Goal: Task Accomplishment & Management: Manage account settings

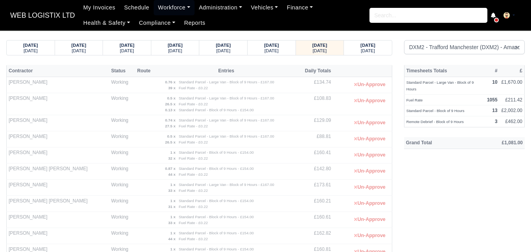
select select "1"
click at [369, 48] on small "Saturday" at bounding box center [368, 50] width 14 height 5
select select "1"
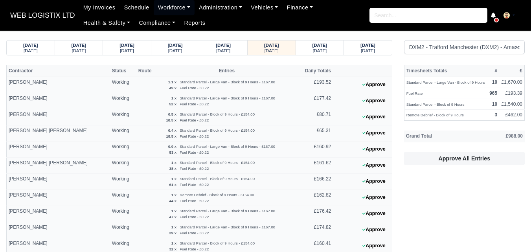
select select "1"
drag, startPoint x: 305, startPoint y: 70, endPoint x: 336, endPoint y: 73, distance: 31.1
click at [336, 73] on tr "Contractor Status Route Entries Daily Totals" at bounding box center [200, 71] width 386 height 12
click at [338, 72] on th at bounding box center [362, 71] width 59 height 12
drag, startPoint x: 307, startPoint y: 68, endPoint x: 311, endPoint y: 70, distance: 4.1
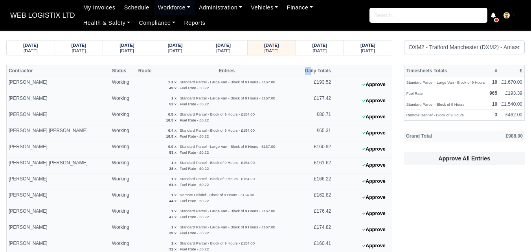
click at [311, 70] on th "Daily Totals" at bounding box center [314, 71] width 37 height 12
click at [327, 68] on th "Daily Totals" at bounding box center [314, 71] width 37 height 12
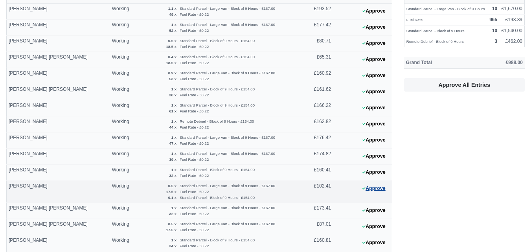
scroll to position [83, 0]
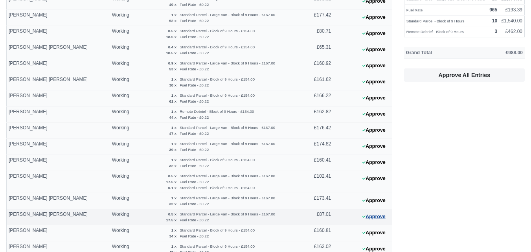
click at [374, 214] on button "Approve" at bounding box center [374, 216] width 32 height 11
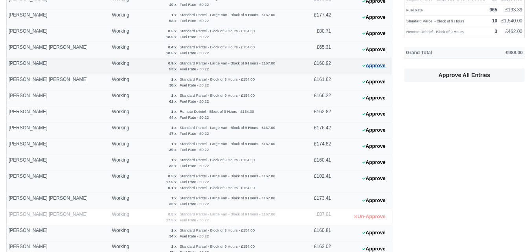
click at [365, 65] on icon at bounding box center [363, 65] width 3 height 2
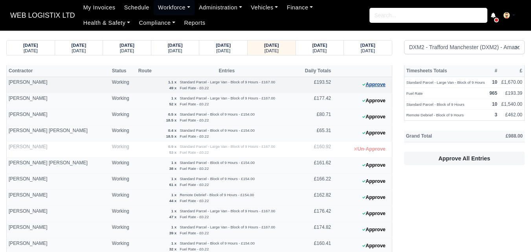
click at [383, 88] on button "Approve" at bounding box center [374, 84] width 32 height 11
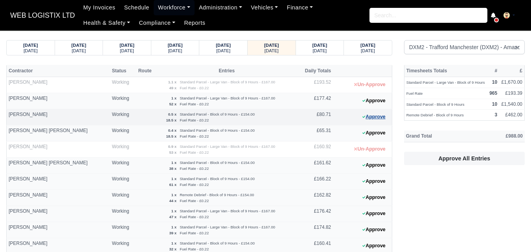
click at [371, 119] on button "Approve" at bounding box center [374, 116] width 32 height 11
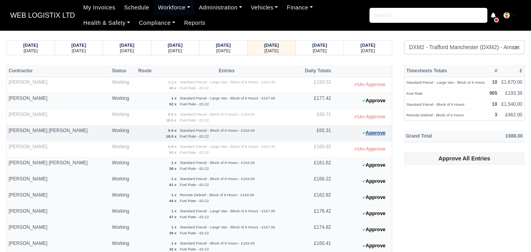
click at [384, 130] on button "Approve" at bounding box center [374, 132] width 32 height 11
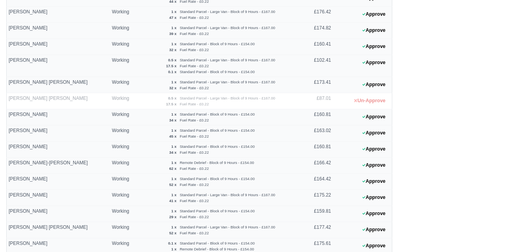
scroll to position [249, 0]
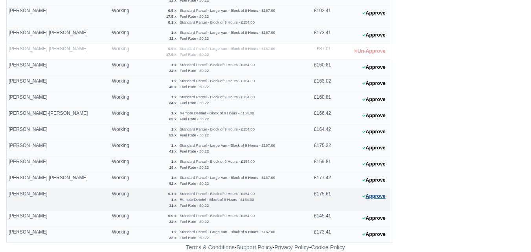
click at [378, 198] on button "Approve" at bounding box center [374, 196] width 32 height 11
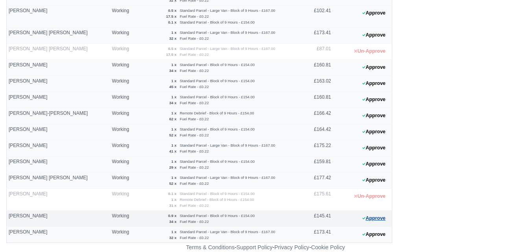
click at [389, 217] on button "Approve" at bounding box center [374, 218] width 32 height 11
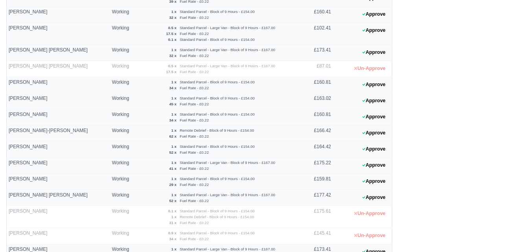
scroll to position [229, 0]
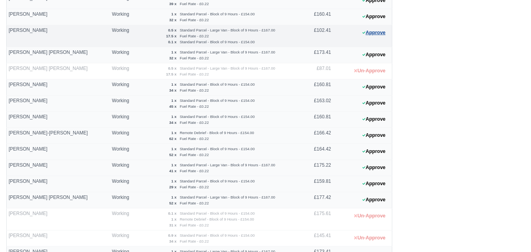
click at [372, 35] on button "Approve" at bounding box center [374, 32] width 32 height 11
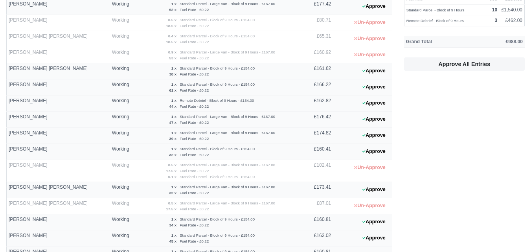
scroll to position [99, 0]
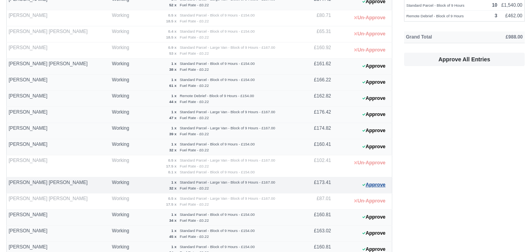
click at [372, 189] on button "Approve" at bounding box center [374, 184] width 32 height 11
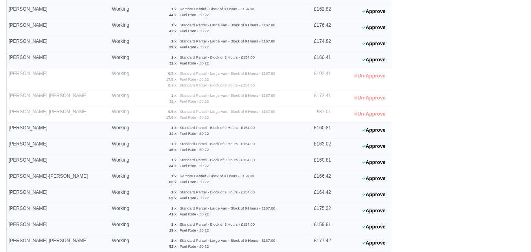
scroll to position [249, 0]
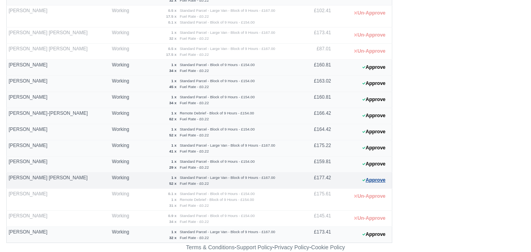
click at [377, 182] on button "Approve" at bounding box center [374, 180] width 32 height 11
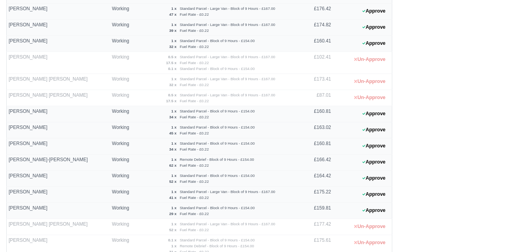
scroll to position [204, 0]
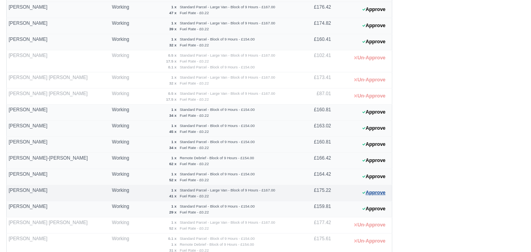
click at [379, 193] on button "Approve" at bounding box center [374, 192] width 32 height 11
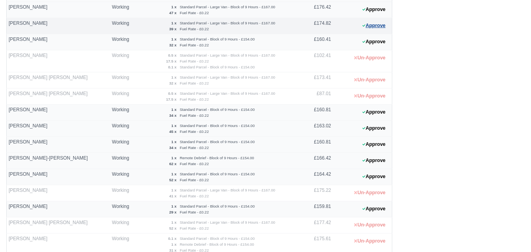
click at [384, 28] on button "Approve" at bounding box center [374, 25] width 32 height 11
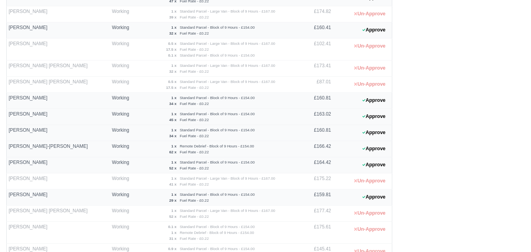
scroll to position [249, 0]
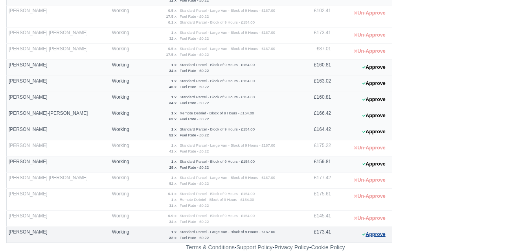
click at [374, 235] on button "Approve" at bounding box center [374, 234] width 32 height 11
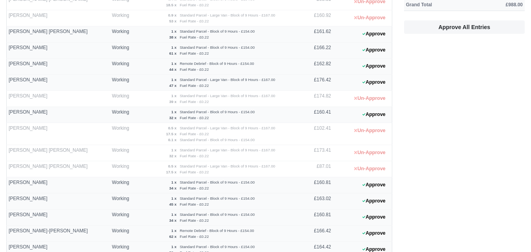
scroll to position [0, 0]
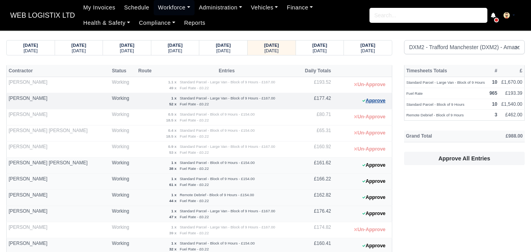
click at [371, 97] on button "Approve" at bounding box center [374, 100] width 32 height 11
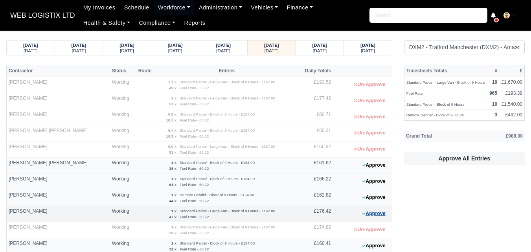
click at [375, 210] on button "Approve" at bounding box center [374, 213] width 32 height 11
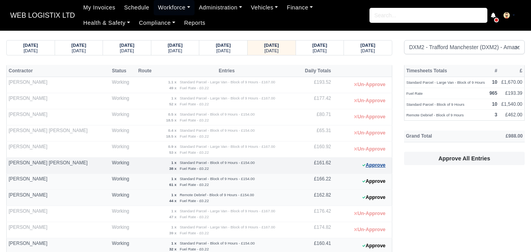
click at [380, 161] on button "Approve" at bounding box center [374, 165] width 32 height 11
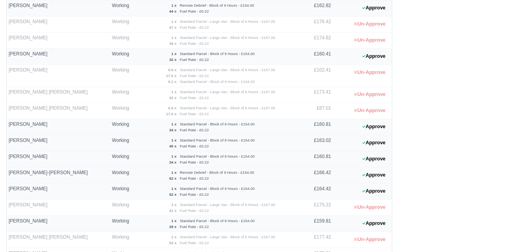
scroll to position [197, 0]
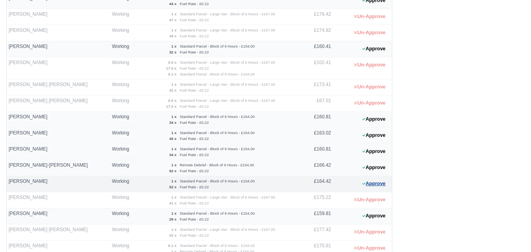
click at [384, 186] on button "Approve" at bounding box center [374, 183] width 32 height 11
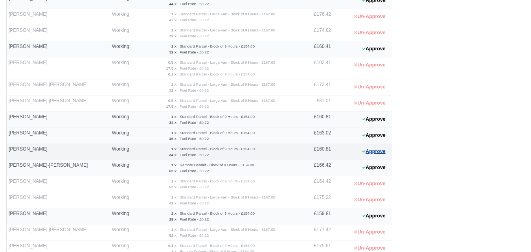
click at [372, 154] on button "Approve" at bounding box center [374, 151] width 32 height 11
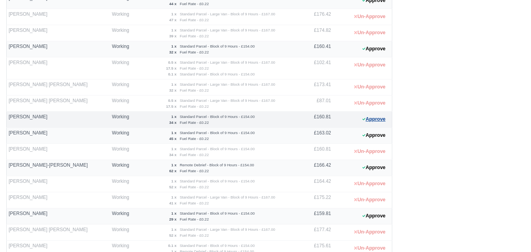
click at [382, 121] on button "Approve" at bounding box center [374, 119] width 32 height 11
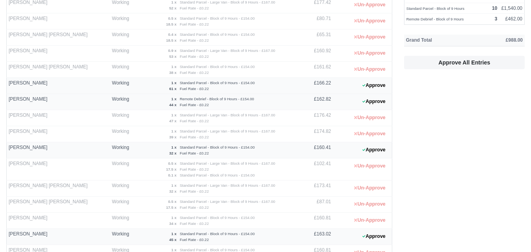
scroll to position [94, 0]
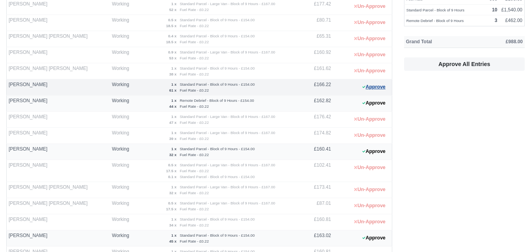
click at [369, 88] on button "Approve" at bounding box center [374, 86] width 32 height 11
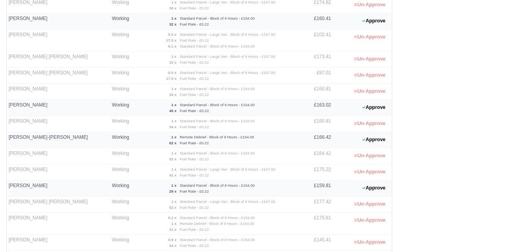
scroll to position [249, 0]
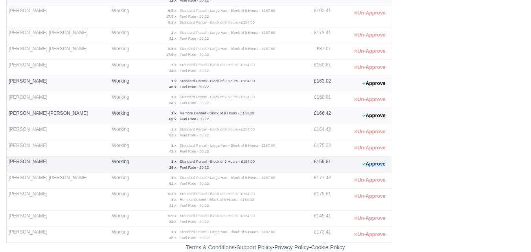
click at [371, 163] on button "Approve" at bounding box center [374, 163] width 32 height 11
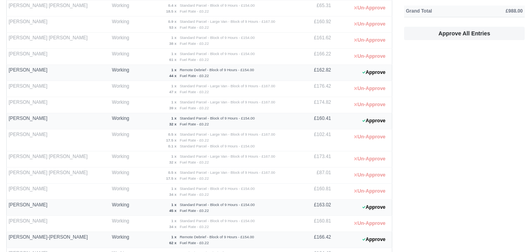
scroll to position [123, 0]
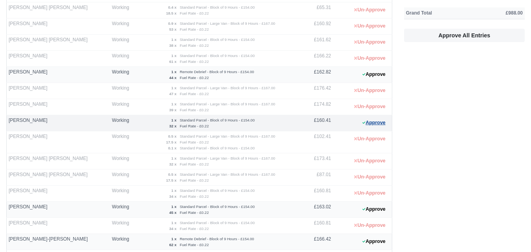
click at [379, 127] on button "Approve" at bounding box center [374, 122] width 32 height 11
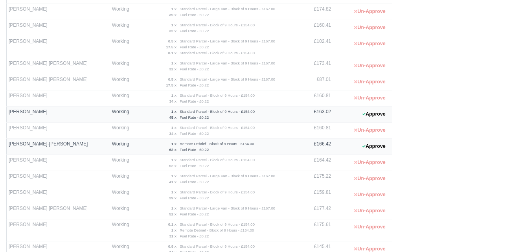
scroll to position [249, 0]
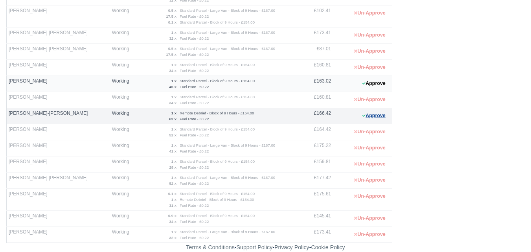
click at [369, 114] on button "Approve" at bounding box center [374, 115] width 32 height 11
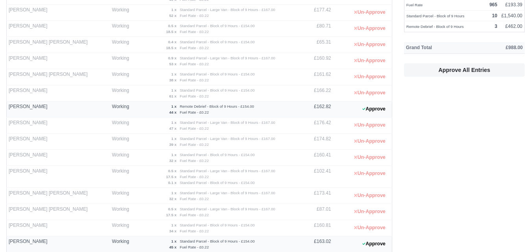
scroll to position [88, 0]
click at [381, 109] on button "Approve" at bounding box center [374, 109] width 32 height 11
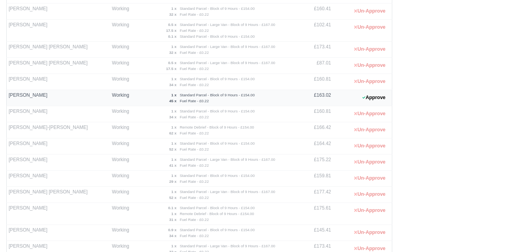
scroll to position [242, 0]
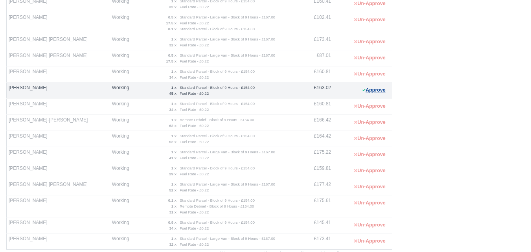
click at [375, 91] on button "Approve" at bounding box center [374, 90] width 32 height 11
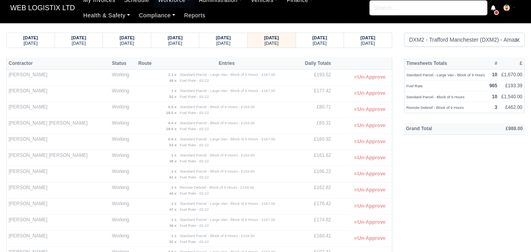
scroll to position [0, 0]
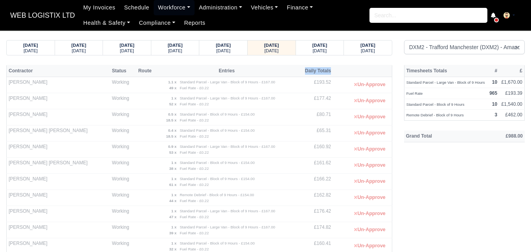
drag, startPoint x: 307, startPoint y: 71, endPoint x: 333, endPoint y: 72, distance: 26.3
click at [333, 72] on tr "Contractor Status Route Entries Daily Totals" at bounding box center [200, 71] width 386 height 12
click at [330, 70] on th "Daily Totals" at bounding box center [314, 71] width 37 height 12
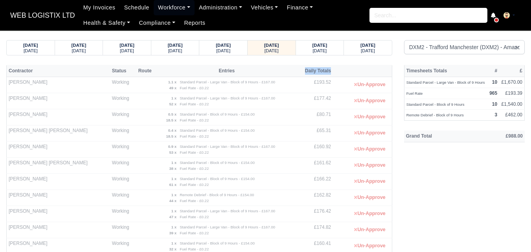
click at [336, 71] on th at bounding box center [362, 71] width 59 height 12
drag, startPoint x: 307, startPoint y: 69, endPoint x: 333, endPoint y: 71, distance: 25.6
click at [333, 71] on th "Daily Totals" at bounding box center [314, 71] width 37 height 12
drag, startPoint x: 307, startPoint y: 70, endPoint x: 317, endPoint y: 70, distance: 9.8
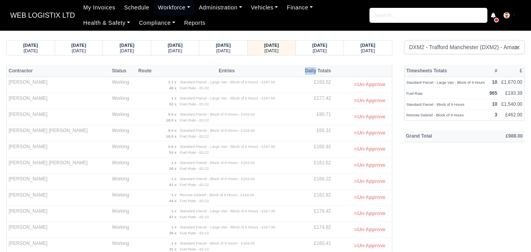
click at [317, 70] on th "Daily Totals" at bounding box center [314, 71] width 37 height 12
drag, startPoint x: 319, startPoint y: 70, endPoint x: 331, endPoint y: 70, distance: 11.4
click at [331, 70] on th "Daily Totals" at bounding box center [314, 71] width 37 height 12
drag, startPoint x: 406, startPoint y: 136, endPoint x: 419, endPoint y: 140, distance: 13.4
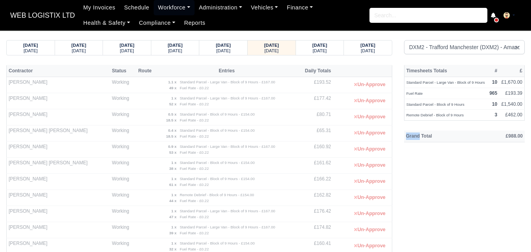
click at [419, 140] on th "Grand Total" at bounding box center [439, 136] width 71 height 12
drag, startPoint x: 421, startPoint y: 136, endPoint x: 432, endPoint y: 140, distance: 11.4
click at [432, 140] on th "Grand Total" at bounding box center [439, 136] width 71 height 12
click at [506, 138] on th "£988.00" at bounding box center [500, 136] width 50 height 12
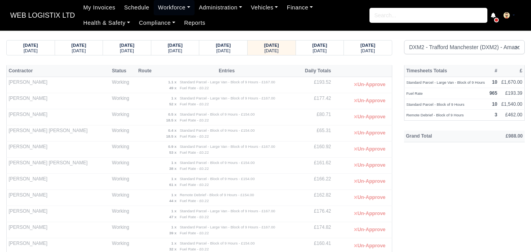
drag, startPoint x: 506, startPoint y: 137, endPoint x: 522, endPoint y: 137, distance: 15.7
click at [522, 137] on th "£988.00" at bounding box center [500, 136] width 50 height 12
drag, startPoint x: 507, startPoint y: 136, endPoint x: 524, endPoint y: 138, distance: 17.1
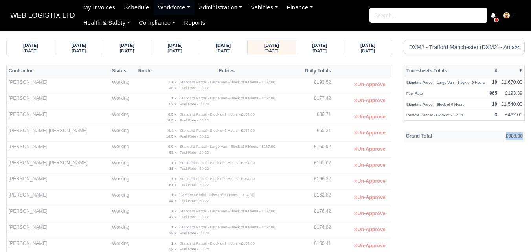
click at [524, 138] on th "£988.00" at bounding box center [500, 136] width 50 height 12
click at [517, 137] on th "£988.00" at bounding box center [500, 136] width 50 height 12
click at [516, 137] on th "£988.00" at bounding box center [500, 136] width 50 height 12
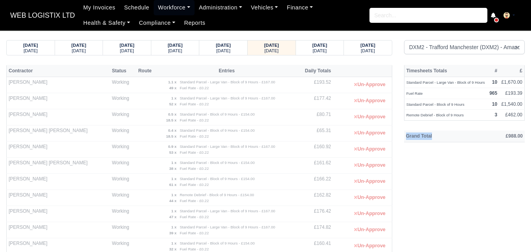
drag, startPoint x: 405, startPoint y: 135, endPoint x: 439, endPoint y: 138, distance: 34.7
click at [439, 138] on th "Grand Total" at bounding box center [439, 136] width 71 height 12
drag, startPoint x: 407, startPoint y: 115, endPoint x: 467, endPoint y: 129, distance: 62.2
click at [469, 131] on th "Grand Total" at bounding box center [439, 136] width 71 height 12
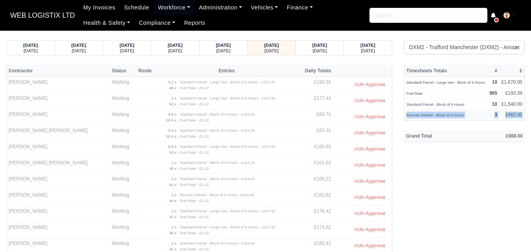
click at [488, 120] on td "3" at bounding box center [493, 115] width 12 height 11
click at [495, 81] on strong "10" at bounding box center [494, 82] width 5 height 6
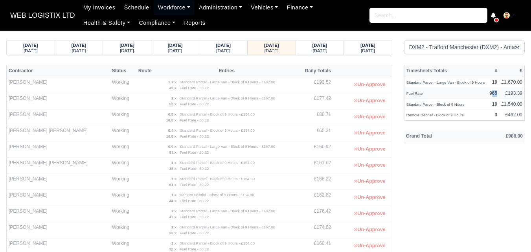
drag, startPoint x: 491, startPoint y: 94, endPoint x: 496, endPoint y: 94, distance: 5.1
click at [496, 94] on strong "965" at bounding box center [493, 93] width 8 height 6
click at [411, 137] on th "Grand Total" at bounding box center [439, 136] width 71 height 12
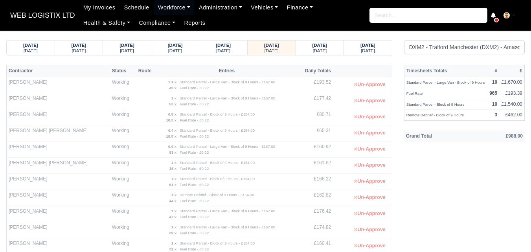
click at [26, 48] on small "Monday" at bounding box center [31, 50] width 14 height 5
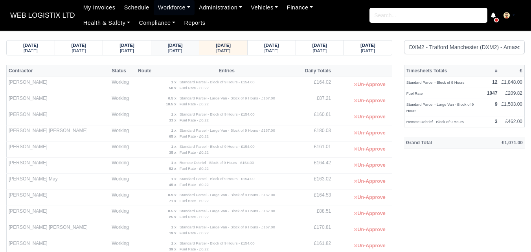
click at [181, 53] on small "Sunday" at bounding box center [175, 50] width 14 height 5
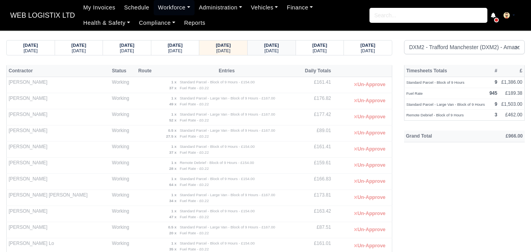
click at [272, 51] on small "Monday" at bounding box center [272, 50] width 14 height 5
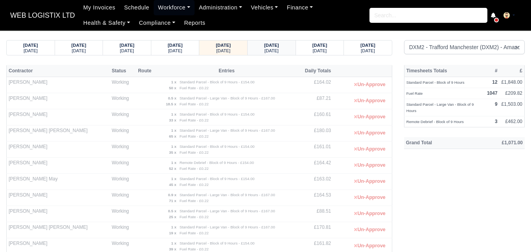
click at [265, 49] on small "Tuesday" at bounding box center [272, 50] width 14 height 5
click at [265, 51] on small "Wednesday" at bounding box center [272, 50] width 14 height 5
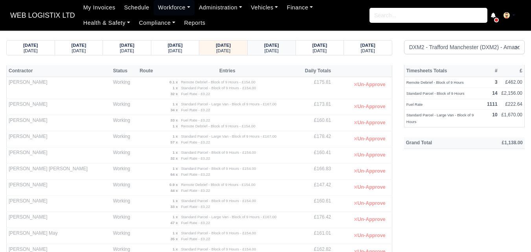
click at [274, 50] on small "Thursday" at bounding box center [272, 50] width 14 height 5
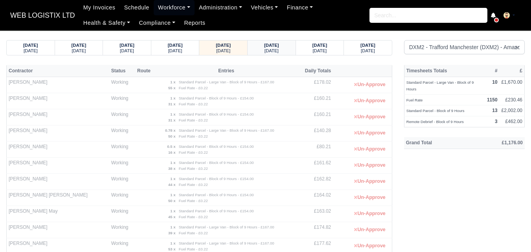
click at [264, 46] on strong "15/08/2025" at bounding box center [271, 45] width 15 height 5
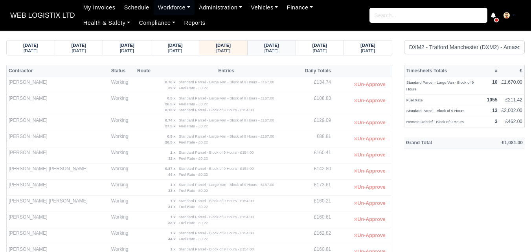
click at [273, 47] on strong "16/08/2025" at bounding box center [271, 45] width 15 height 5
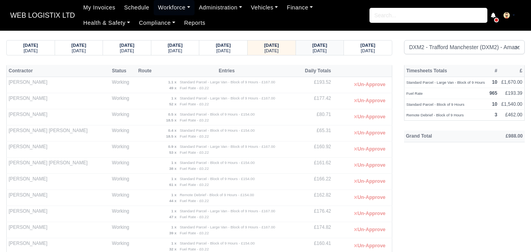
click at [312, 46] on strong "17/08/2025" at bounding box center [319, 45] width 15 height 5
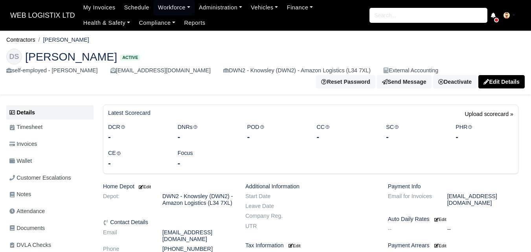
click at [210, 149] on div "Focus -" at bounding box center [207, 159] width 70 height 20
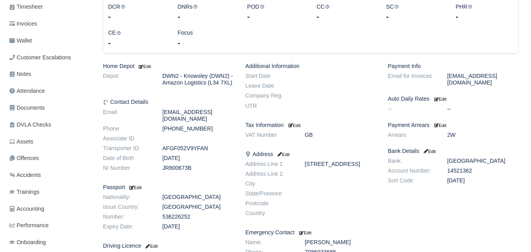
scroll to position [120, 0]
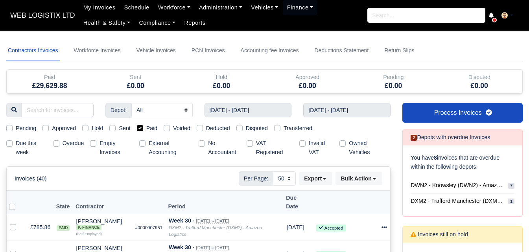
select select "50"
click at [241, 117] on input "20/07/2025 - 26/07/2025" at bounding box center [247, 110] width 87 height 14
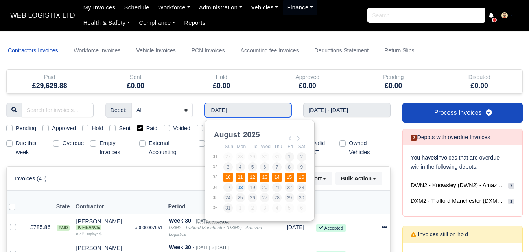
type input "[DATE] - [DATE]"
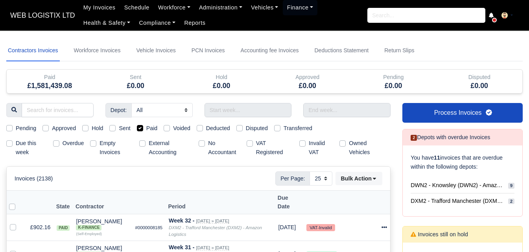
select select "25"
click at [146, 127] on label "Paid" at bounding box center [151, 128] width 11 height 9
click at [141, 127] on input "Paid" at bounding box center [140, 127] width 6 height 6
checkbox input "false"
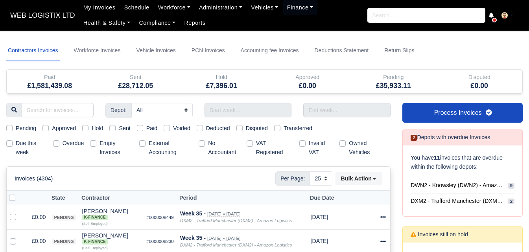
click at [250, 109] on input "text" at bounding box center [247, 110] width 87 height 14
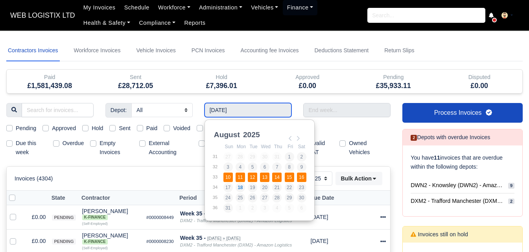
type input "[DATE] - [DATE]"
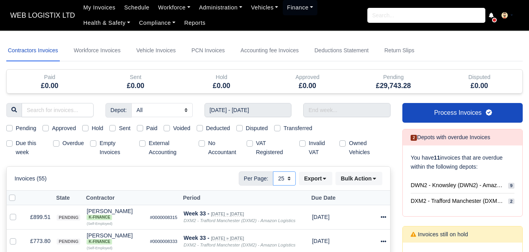
click at [293, 180] on select "10 25 50" at bounding box center [284, 178] width 23 height 14
select select "50"
click at [273, 171] on select "10 25 50" at bounding box center [284, 178] width 23 height 14
click at [316, 110] on input "text" at bounding box center [346, 110] width 87 height 14
click at [360, 116] on input "Use the arrow keys to pick a date" at bounding box center [346, 110] width 87 height 14
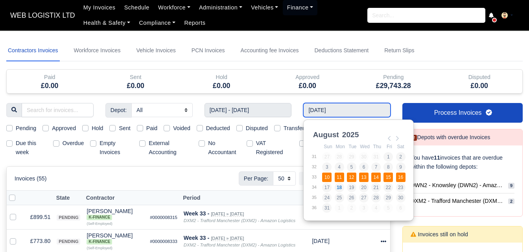
type input "[DATE] - [DATE]"
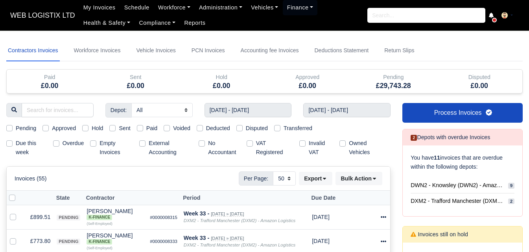
click at [16, 127] on label "Pending" at bounding box center [26, 128] width 20 height 9
click at [9, 127] on input "Pending" at bounding box center [9, 127] width 6 height 6
checkbox input "true"
click at [92, 128] on label "Hold" at bounding box center [97, 128] width 11 height 9
click at [88, 128] on input "Hold" at bounding box center [85, 127] width 6 height 6
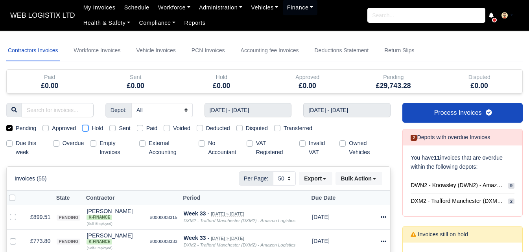
checkbox input "true"
click at [16, 129] on label "Pending" at bounding box center [26, 128] width 20 height 9
click at [9, 129] on input "Pending" at bounding box center [9, 127] width 6 height 6
checkbox input "false"
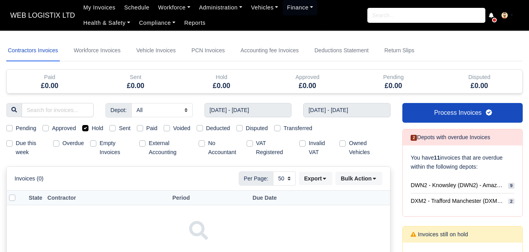
click at [92, 129] on label "Hold" at bounding box center [97, 128] width 11 height 9
click at [85, 129] on input "Hold" at bounding box center [85, 127] width 6 height 6
checkbox input "false"
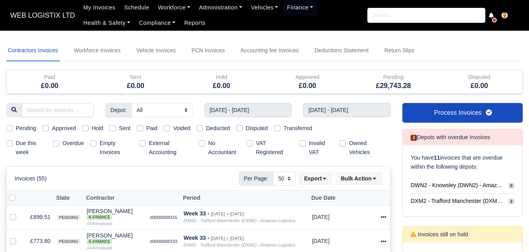
click at [16, 129] on label "Pending" at bounding box center [26, 128] width 20 height 9
click at [10, 129] on input "Pending" at bounding box center [9, 127] width 6 height 6
checkbox input "true"
click at [99, 144] on label "Empty Invoices" at bounding box center [115, 148] width 33 height 18
click at [94, 144] on input "Empty Invoices" at bounding box center [93, 142] width 6 height 6
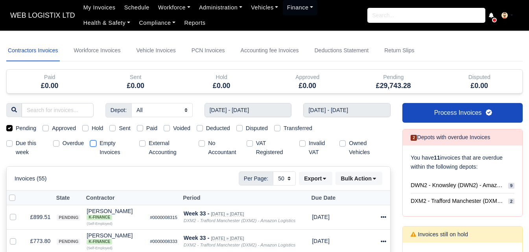
checkbox input "true"
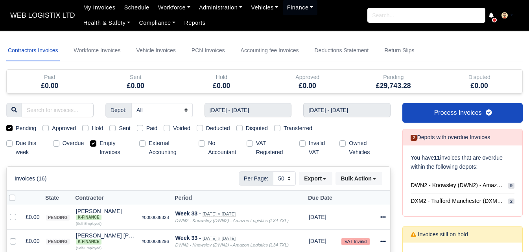
click at [16, 129] on label "Pending" at bounding box center [26, 128] width 20 height 9
click at [7, 129] on input "Pending" at bounding box center [9, 127] width 6 height 6
checkbox input "false"
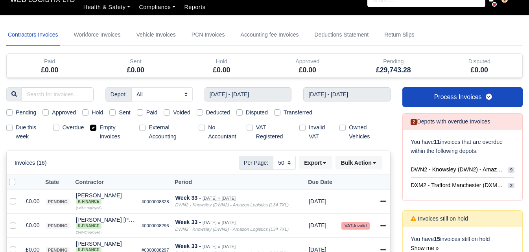
scroll to position [10, 0]
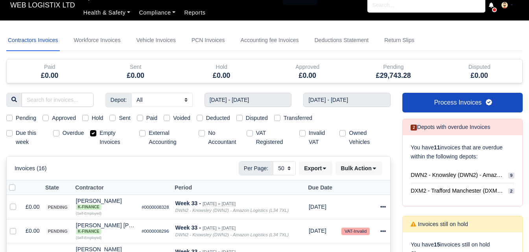
click at [18, 183] on label at bounding box center [18, 183] width 0 height 0
click at [14, 187] on input "checkbox" at bounding box center [12, 186] width 6 height 6
checkbox input "true"
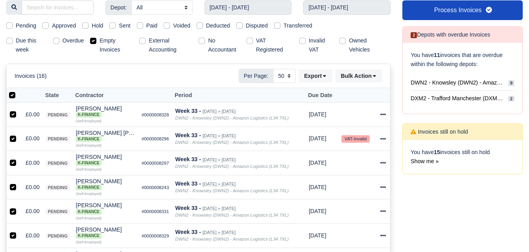
scroll to position [0, 0]
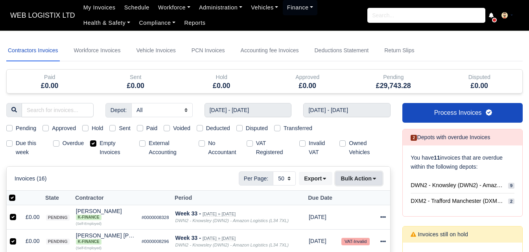
click at [358, 183] on button "Bulk Action" at bounding box center [358, 178] width 47 height 13
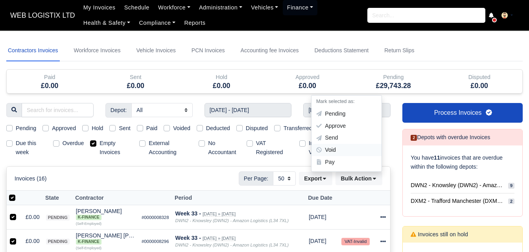
click at [340, 155] on div "Void" at bounding box center [346, 150] width 70 height 12
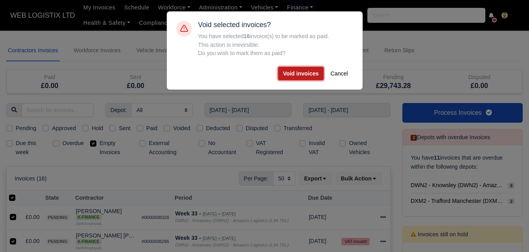
click at [300, 72] on button "Void invoices" at bounding box center [301, 73] width 46 height 13
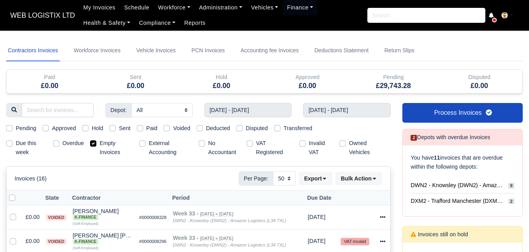
click at [99, 145] on label "Empty Invoices" at bounding box center [115, 148] width 33 height 18
click at [94, 145] on input "Empty Invoices" at bounding box center [93, 142] width 6 height 6
checkbox input "false"
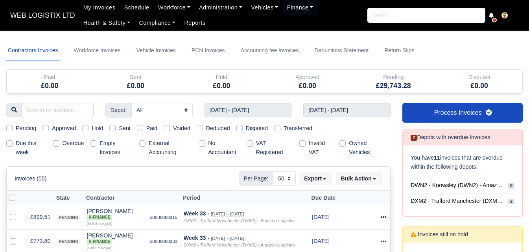
click at [16, 129] on label "Pending" at bounding box center [26, 128] width 20 height 9
click at [11, 129] on input "Pending" at bounding box center [9, 127] width 6 height 6
checkbox input "true"
click at [16, 129] on label "Pending" at bounding box center [26, 128] width 20 height 9
click at [11, 129] on input "Pending" at bounding box center [9, 127] width 6 height 6
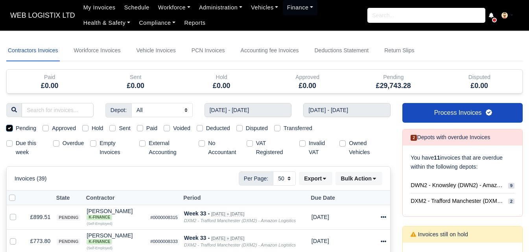
checkbox input "false"
click at [119, 130] on label "Sent" at bounding box center [124, 128] width 11 height 9
click at [115, 130] on input "Sent" at bounding box center [112, 127] width 6 height 6
checkbox input "true"
click at [0, 0] on div at bounding box center [0, 0] width 0 height 0
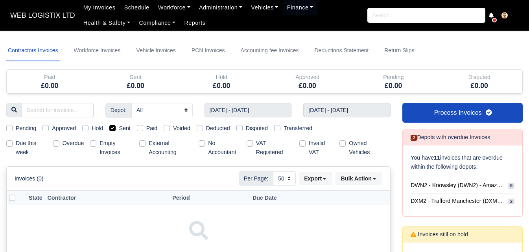
click at [119, 130] on label "Sent" at bounding box center [124, 128] width 11 height 9
click at [112, 130] on input "Sent" at bounding box center [112, 127] width 6 height 6
checkbox input "false"
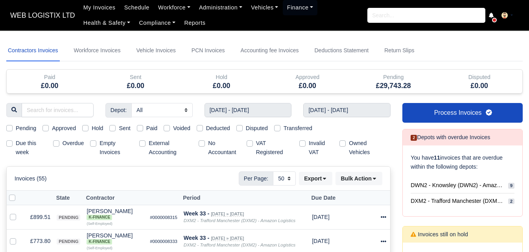
click at [16, 129] on label "Pending" at bounding box center [26, 128] width 20 height 9
click at [10, 129] on input "Pending" at bounding box center [9, 127] width 6 height 6
checkbox input "true"
click at [351, 183] on button "Bulk Action" at bounding box center [358, 178] width 47 height 13
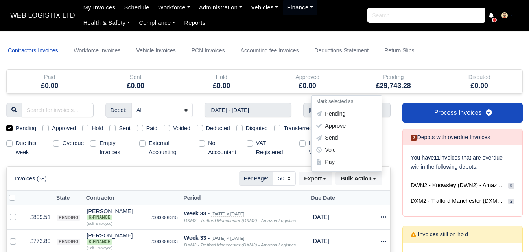
click at [124, 186] on div "Invoices (39) Per Page: 10 25 50 Export Data export: Export BACS 18 Download In…" at bounding box center [198, 179] width 383 height 24
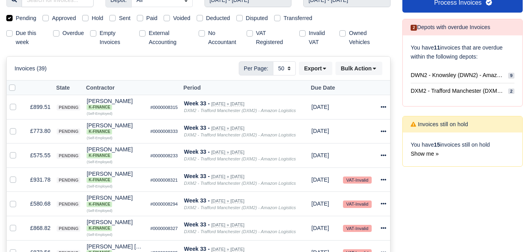
scroll to position [94, 0]
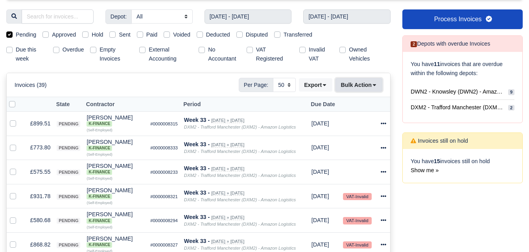
click at [376, 85] on icon at bounding box center [374, 85] width 6 height 6
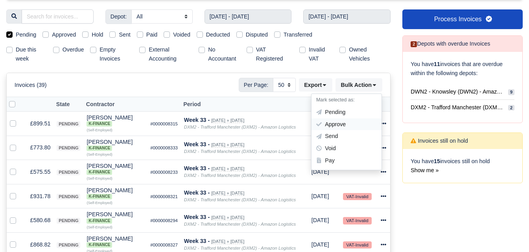
click at [335, 129] on div "Approve" at bounding box center [346, 124] width 70 height 12
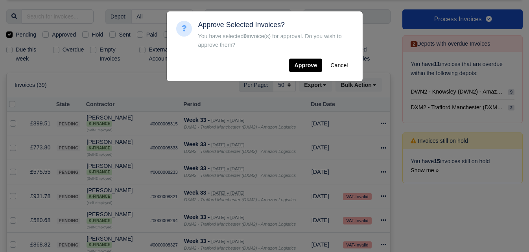
click at [88, 74] on div "Approve Selected Invoices? You have selected 0 invoice(s) for approval. Do you …" at bounding box center [264, 126] width 529 height 252
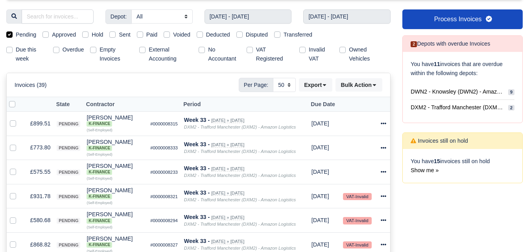
click at [18, 100] on label at bounding box center [18, 100] width 0 height 0
click at [15, 106] on input "checkbox" at bounding box center [12, 103] width 6 height 6
checkbox input "true"
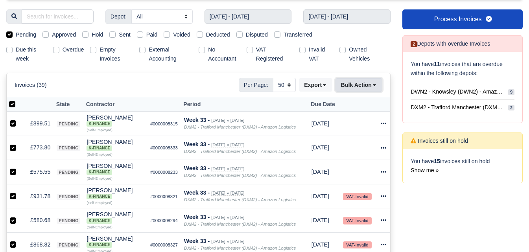
click at [367, 88] on button "Bulk Action" at bounding box center [358, 84] width 47 height 13
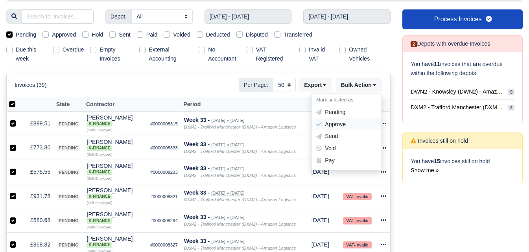
click at [329, 126] on div "Approve" at bounding box center [346, 124] width 70 height 12
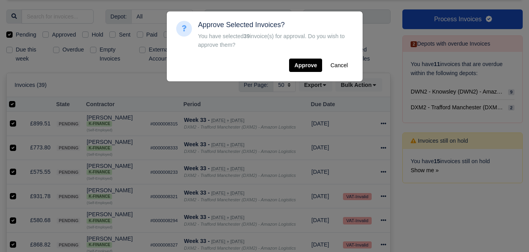
click at [308, 57] on div "Approve Selected Invoices? You have selected 39 invoice(s) for approval. Do you…" at bounding box center [275, 46] width 155 height 51
click at [307, 61] on button "Approve" at bounding box center [305, 65] width 33 height 13
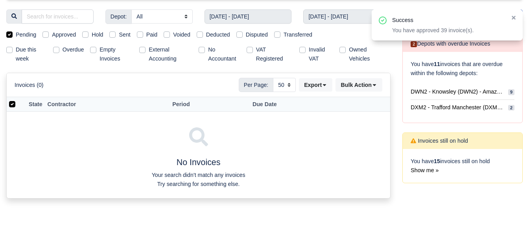
click at [52, 35] on label "Approved" at bounding box center [64, 34] width 24 height 9
click at [46, 35] on input "Approved" at bounding box center [45, 33] width 6 height 6
checkbox input "true"
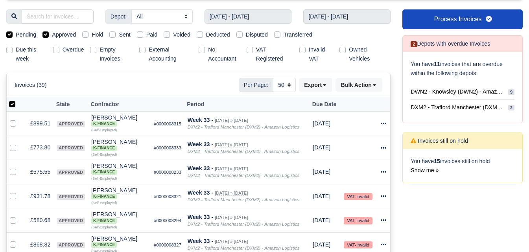
click at [16, 36] on label "Pending" at bounding box center [26, 34] width 20 height 9
click at [10, 36] on input "Pending" at bounding box center [9, 33] width 6 height 6
checkbox input "false"
click at [18, 100] on label at bounding box center [18, 100] width 0 height 0
click at [13, 104] on input "checkbox" at bounding box center [12, 103] width 6 height 6
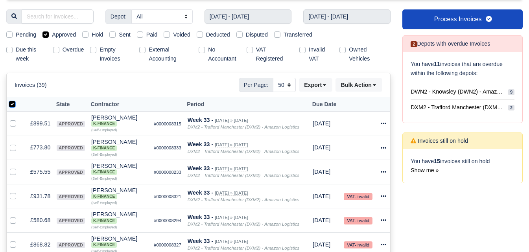
checkbox input "false"
click at [18, 100] on label at bounding box center [18, 100] width 0 height 0
click at [13, 104] on input "checkbox" at bounding box center [12, 103] width 6 height 6
checkbox input "true"
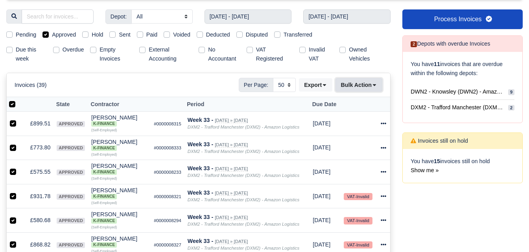
click at [367, 88] on button "Bulk Action" at bounding box center [358, 84] width 47 height 13
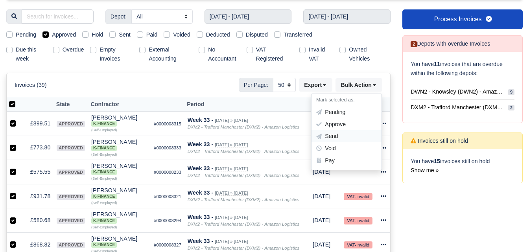
click at [325, 138] on div "Send" at bounding box center [346, 136] width 70 height 12
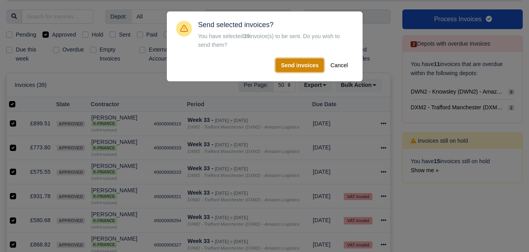
click at [304, 63] on button "Send invoices" at bounding box center [300, 65] width 48 height 13
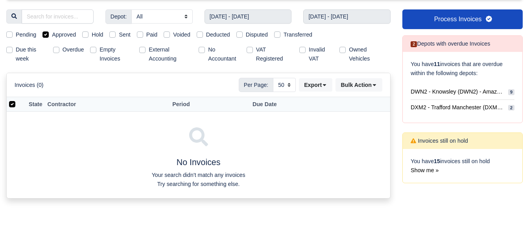
click at [119, 37] on label "Sent" at bounding box center [124, 34] width 11 height 9
click at [115, 37] on input "Sent" at bounding box center [112, 33] width 6 height 6
checkbox input "true"
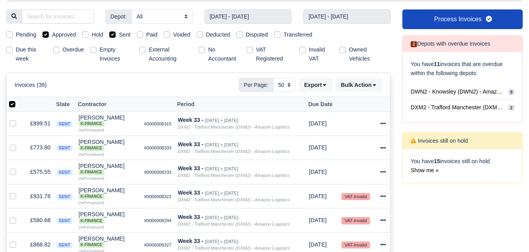
click at [52, 37] on label "Approved" at bounding box center [64, 34] width 24 height 9
click at [48, 37] on input "Approved" at bounding box center [45, 33] width 6 height 6
checkbox input "false"
